Goal: Navigation & Orientation: Find specific page/section

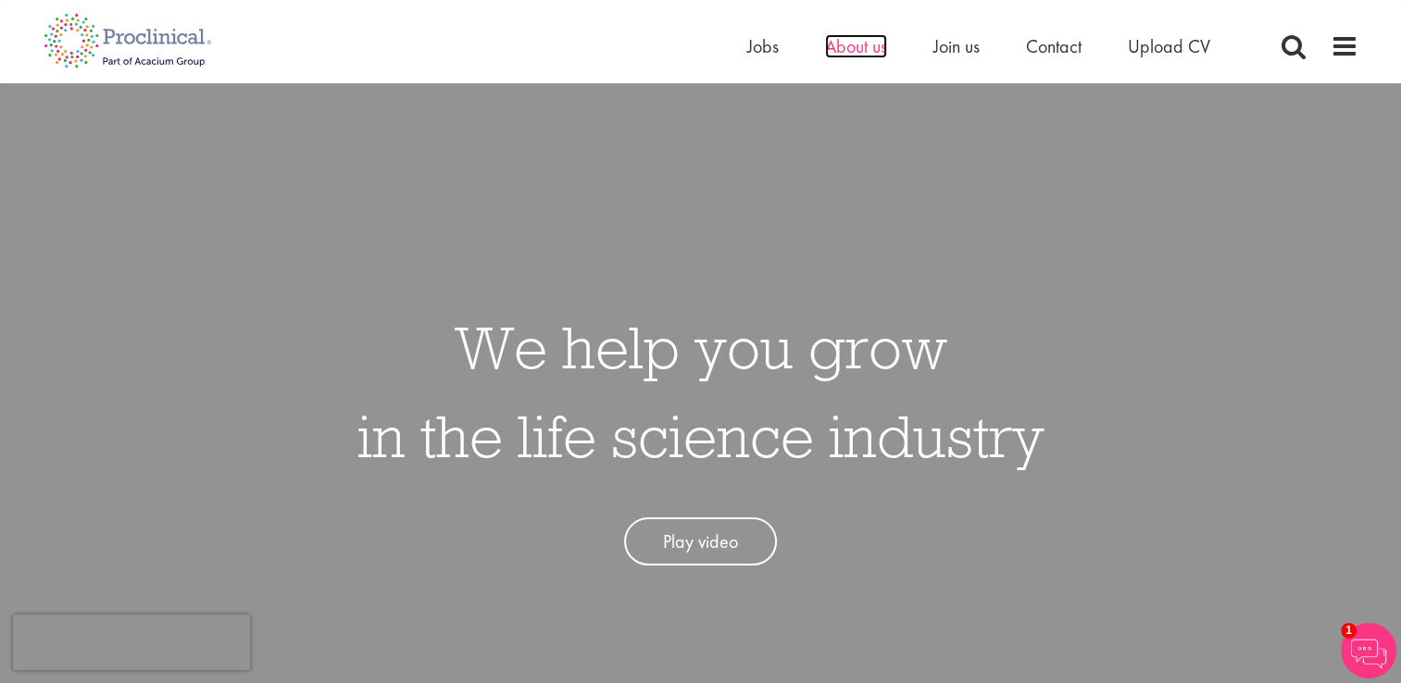
click at [856, 50] on span "About us" at bounding box center [856, 46] width 62 height 24
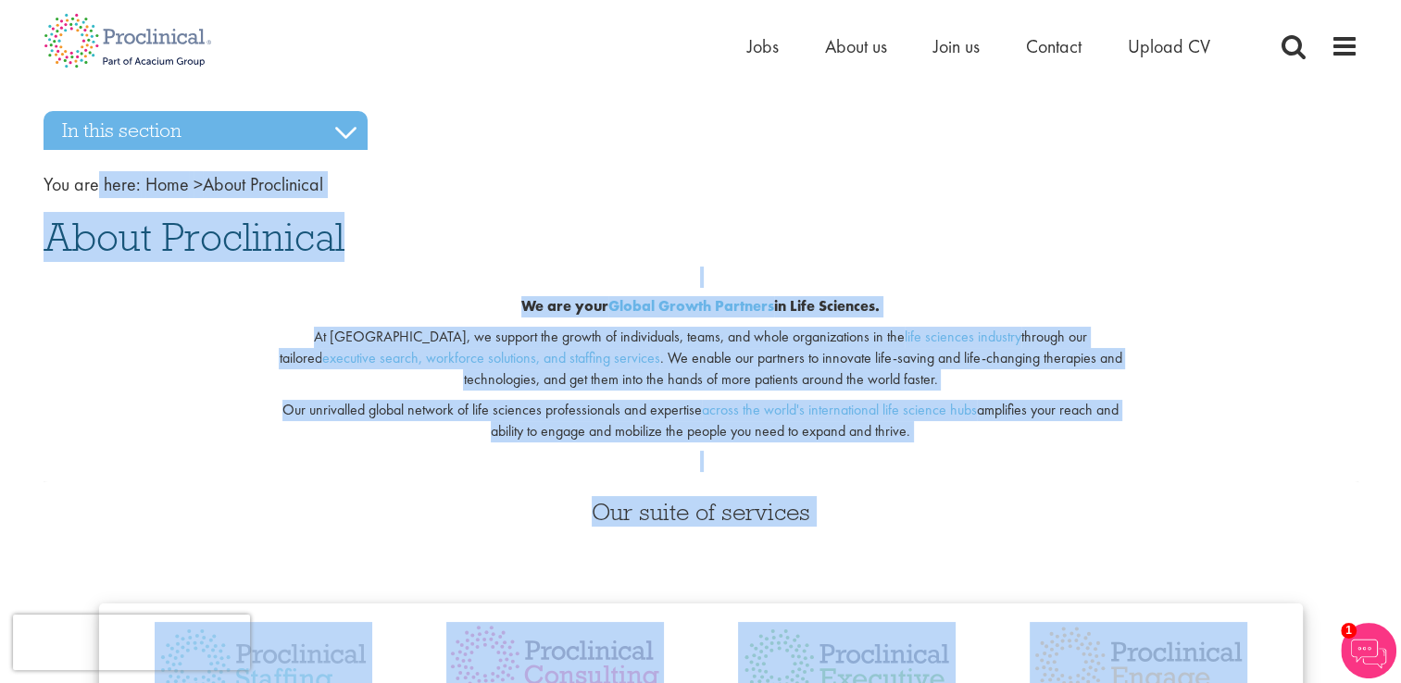
drag, startPoint x: 1239, startPoint y: 439, endPoint x: 97, endPoint y: -57, distance: 1245.1
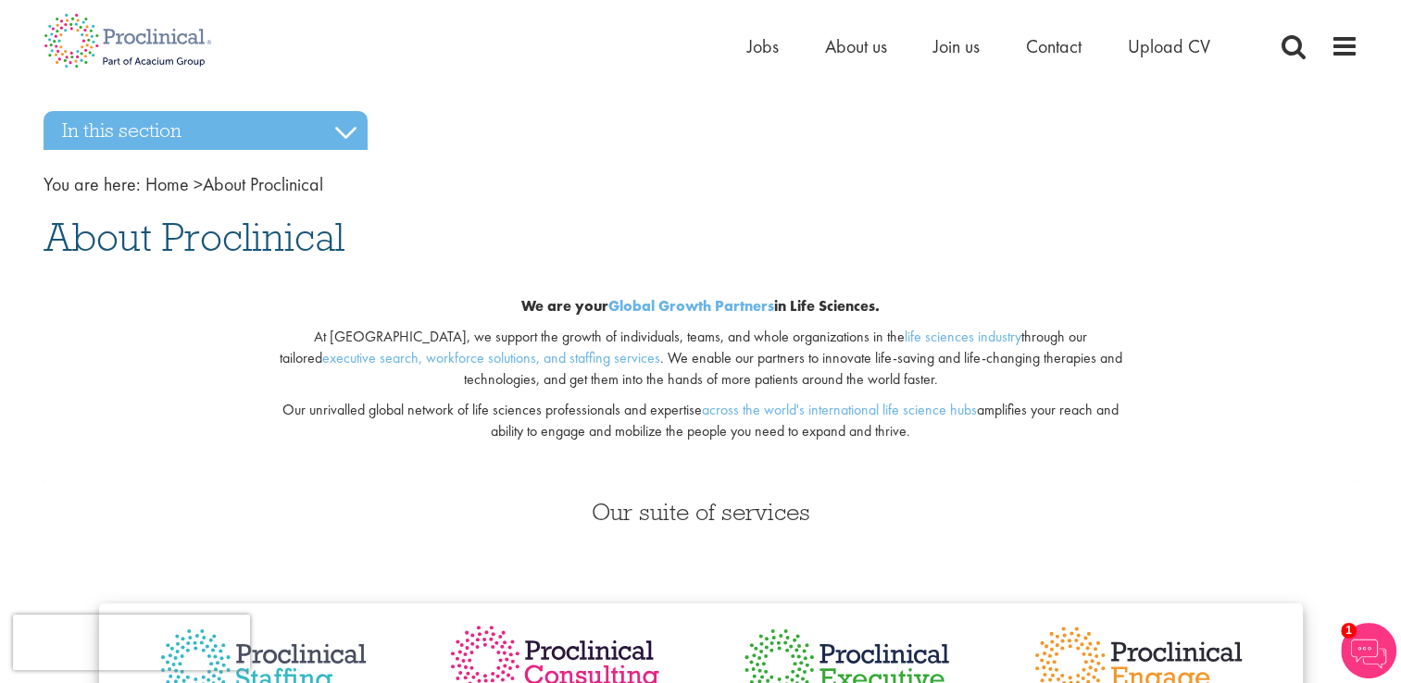
drag, startPoint x: 523, startPoint y: 219, endPoint x: 20, endPoint y: 4, distance: 546.9
click at [693, 283] on p at bounding box center [701, 277] width 868 height 21
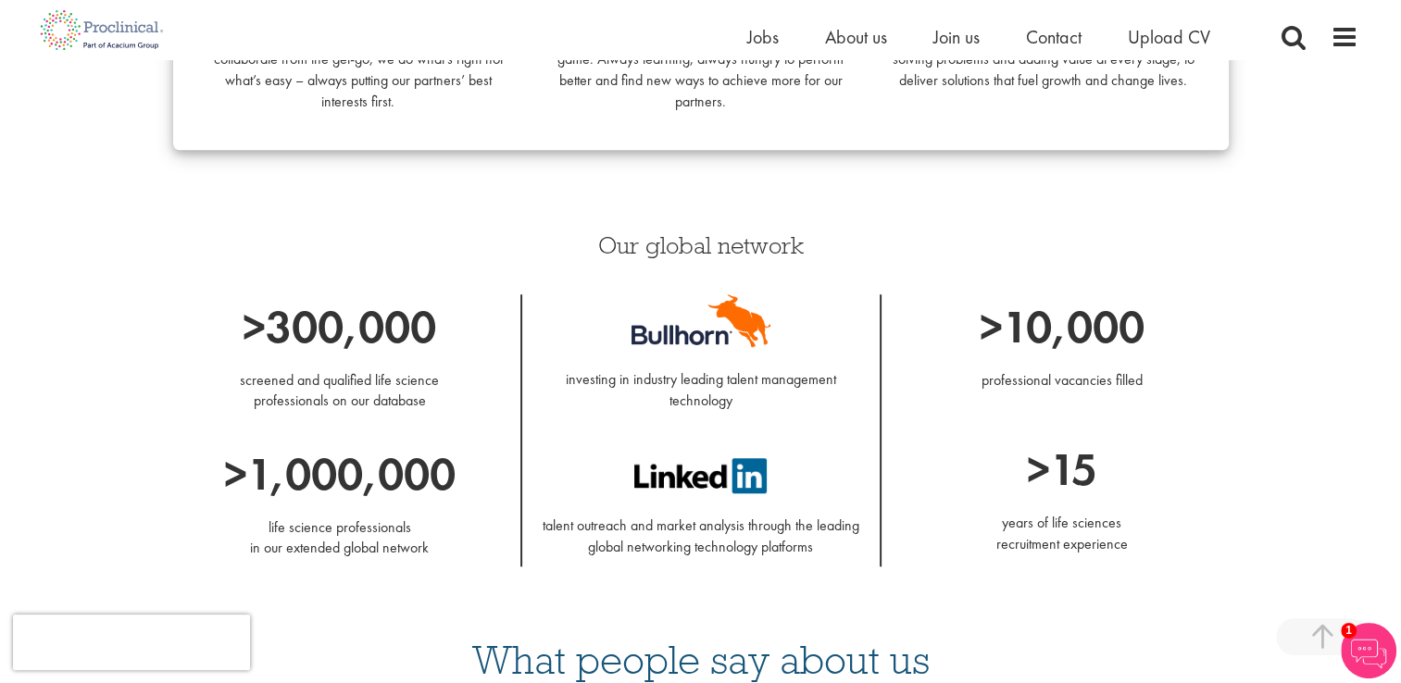
scroll to position [1410, 0]
